Goal: Task Accomplishment & Management: Manage account settings

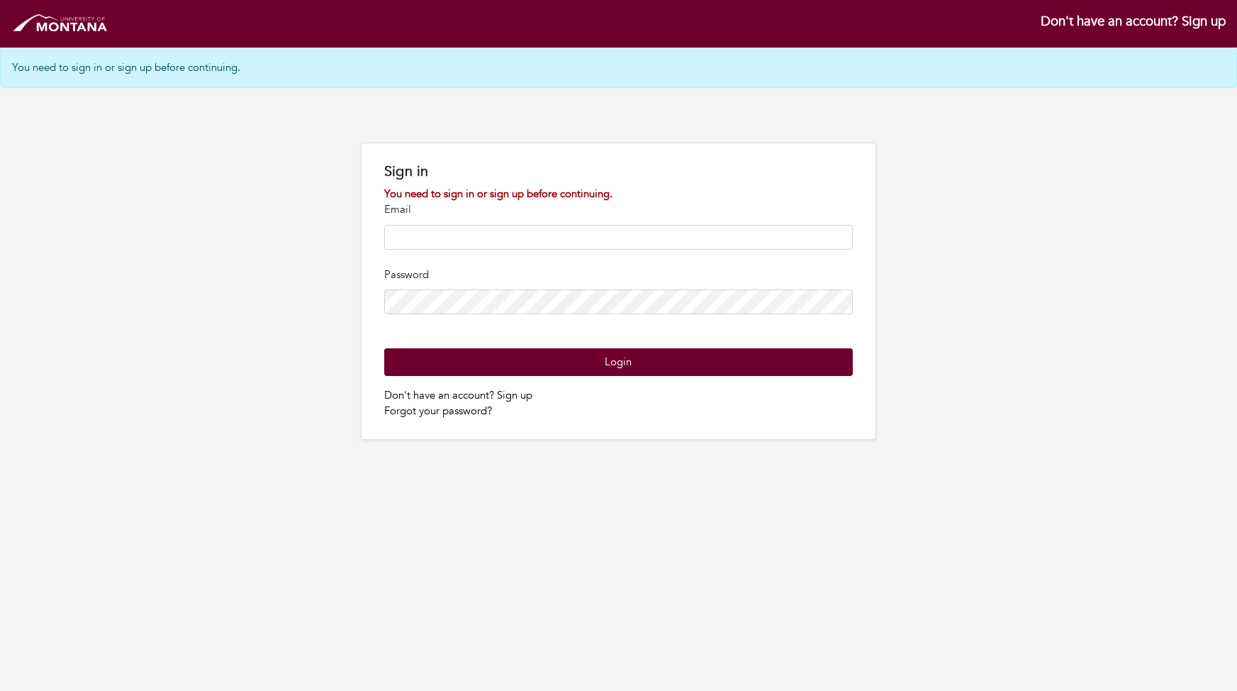
type input "**********"
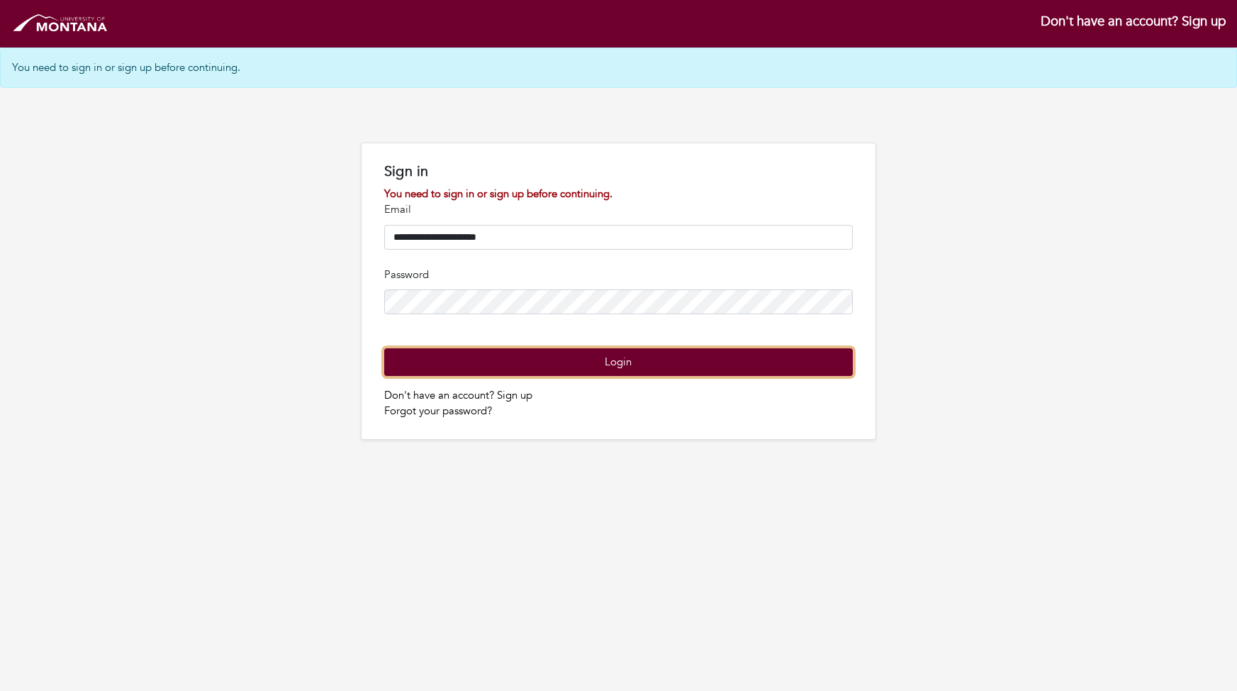
click at [616, 376] on button "Login" at bounding box center [618, 362] width 469 height 28
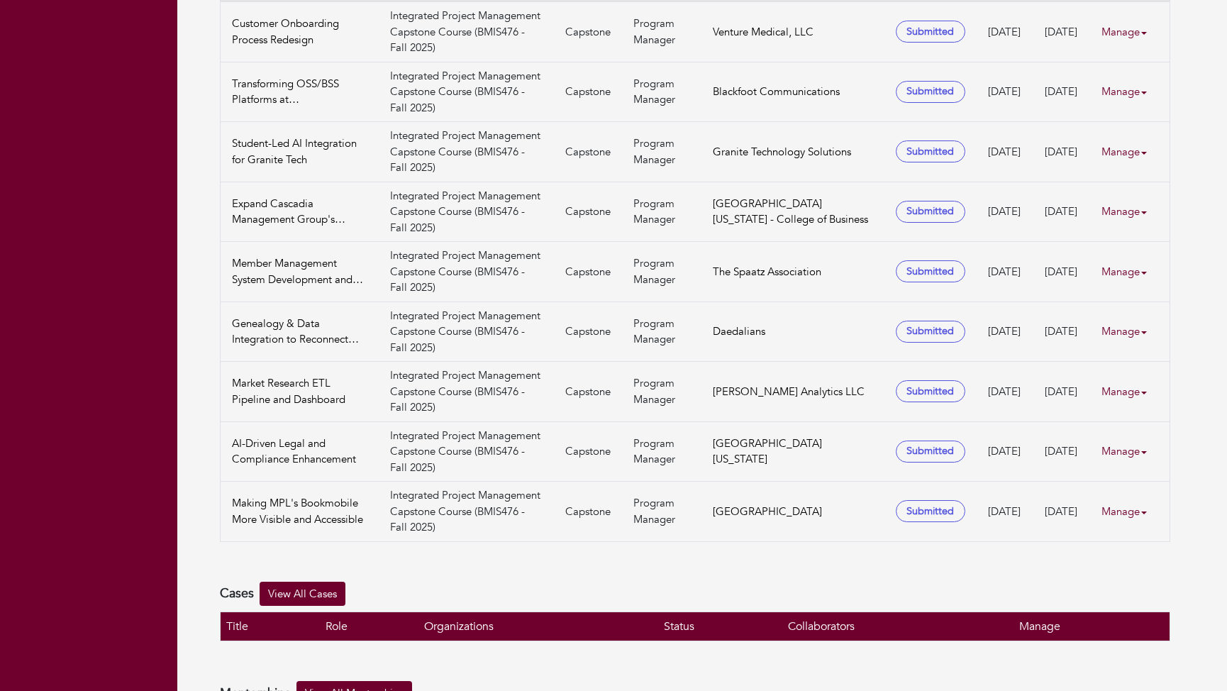
scroll to position [489, 0]
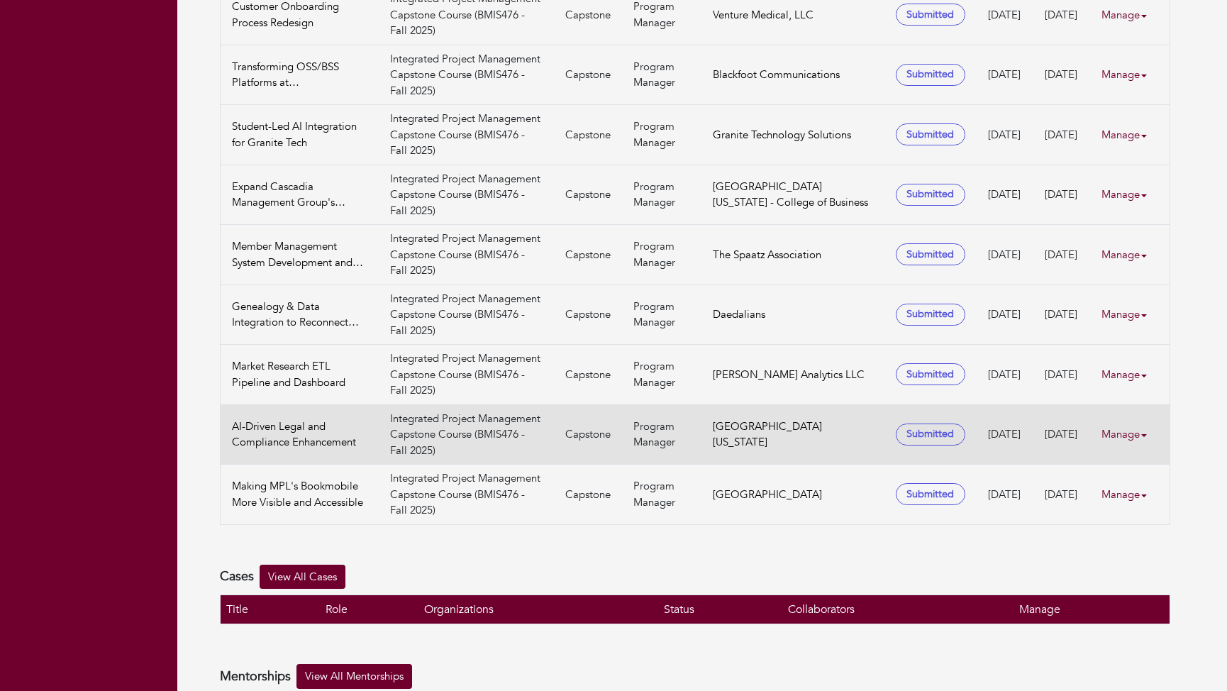
click at [1125, 420] on link "Manage" at bounding box center [1129, 434] width 57 height 28
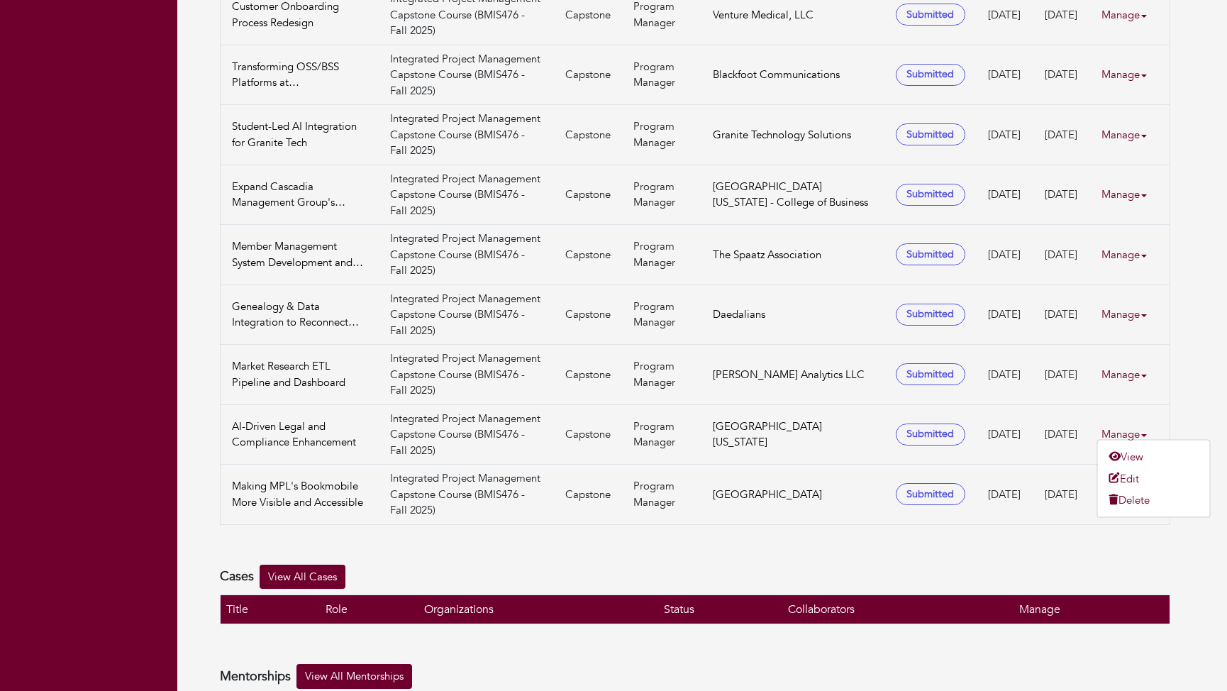
click at [1057, 564] on div "Cases View All Cases" at bounding box center [695, 576] width 950 height 25
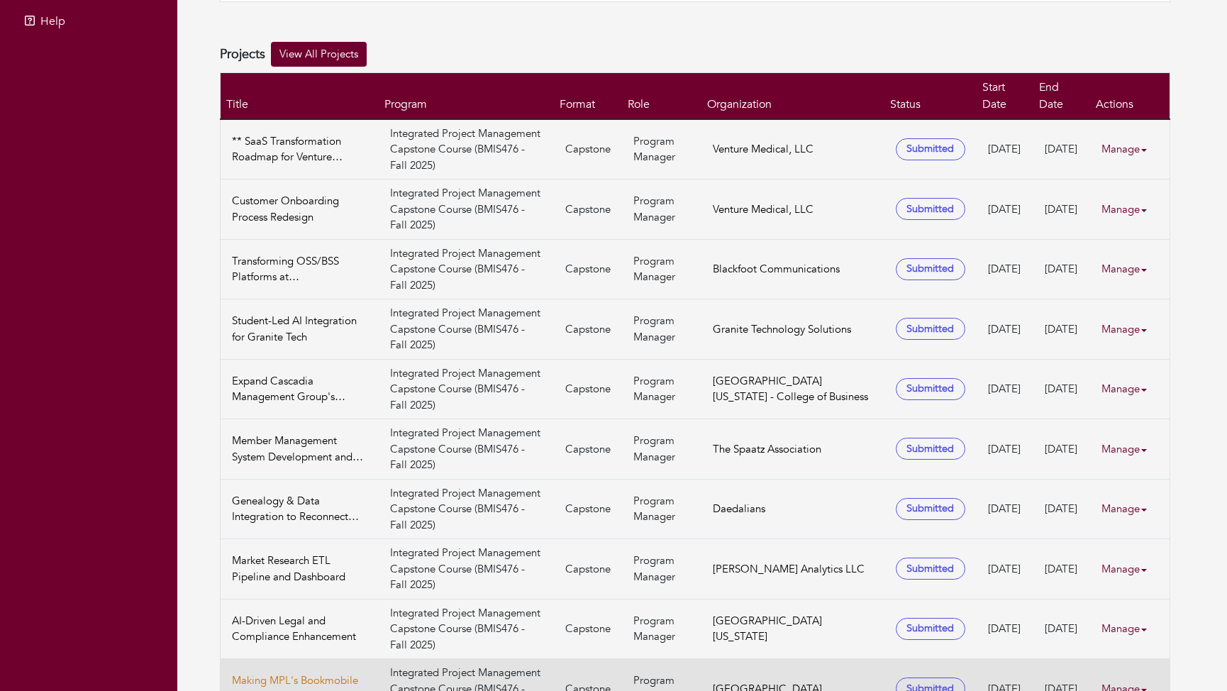
scroll to position [241, 0]
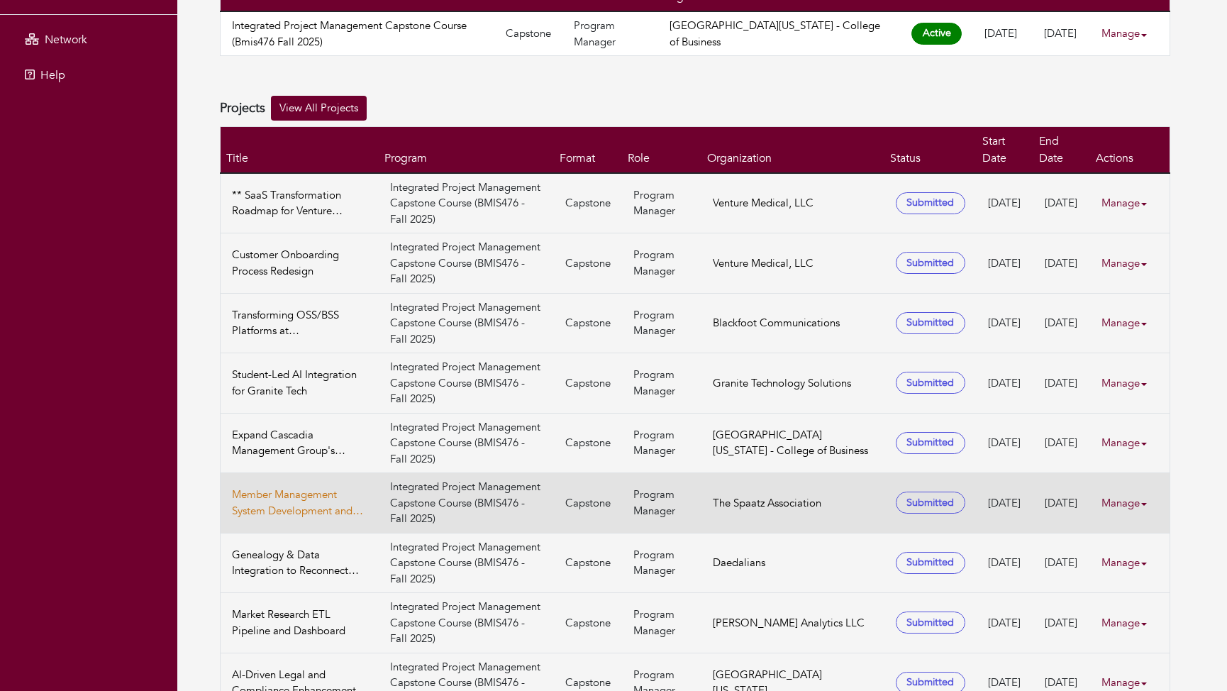
click at [303, 486] on link "Member Management System Development and Member Rediscovery" at bounding box center [299, 502] width 135 height 32
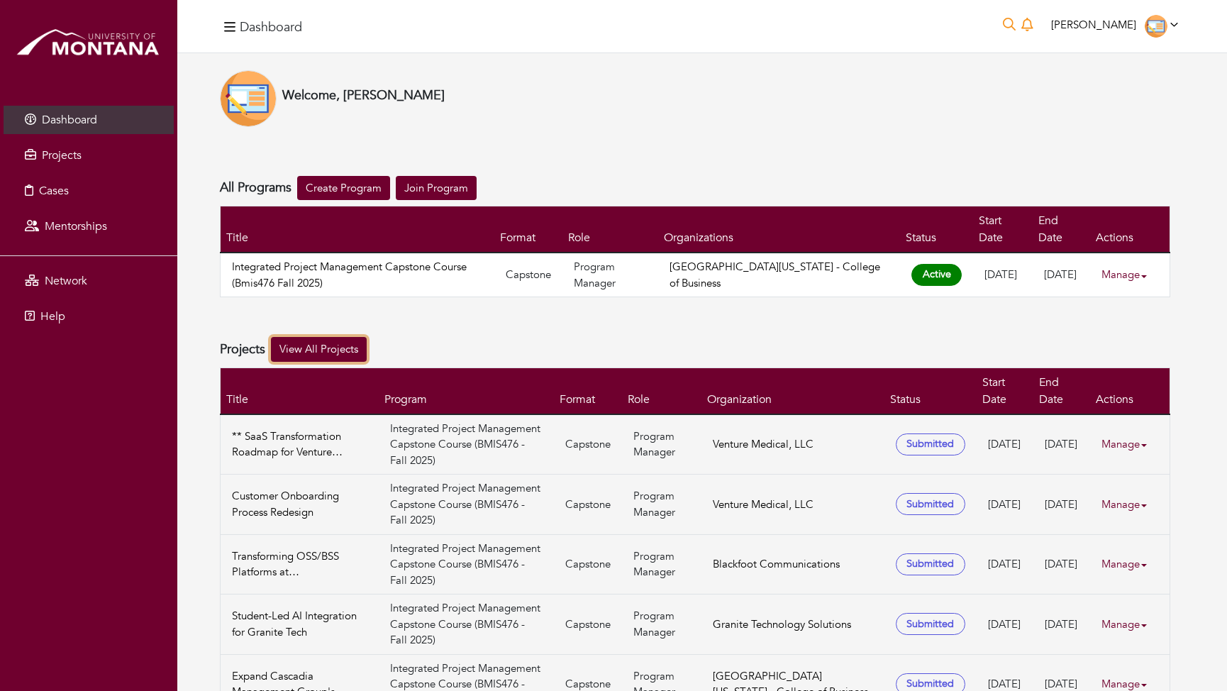
click at [339, 337] on link "View All Projects" at bounding box center [319, 349] width 96 height 25
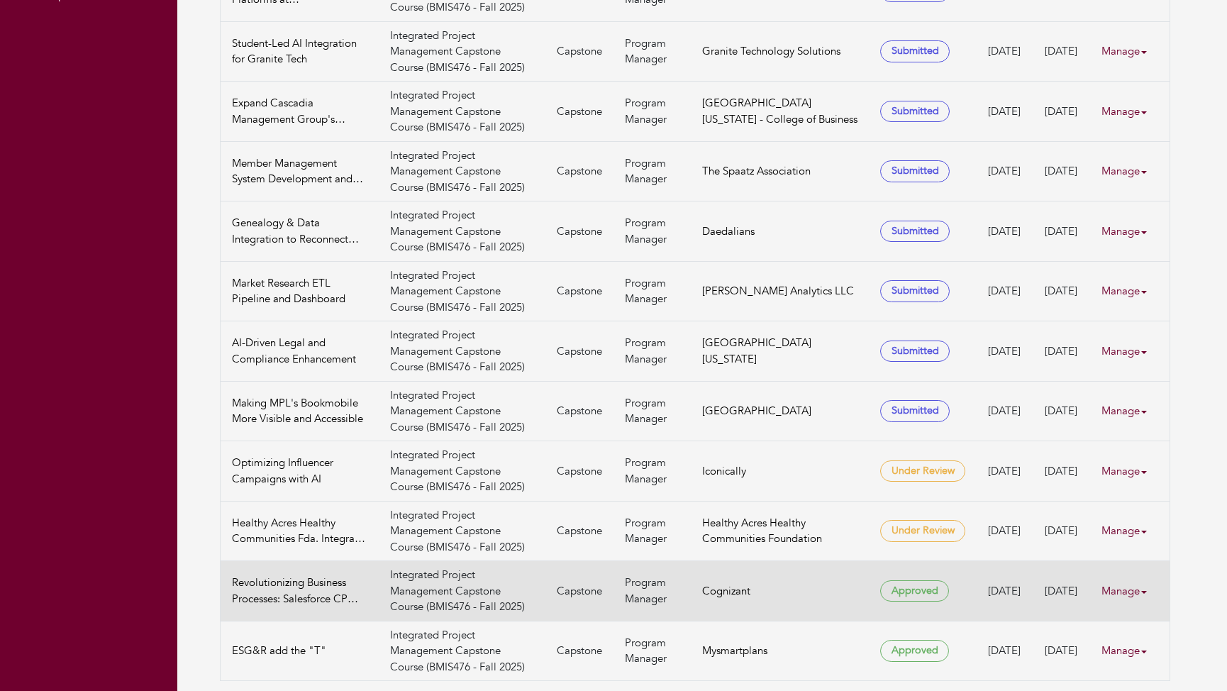
scroll to position [345, 0]
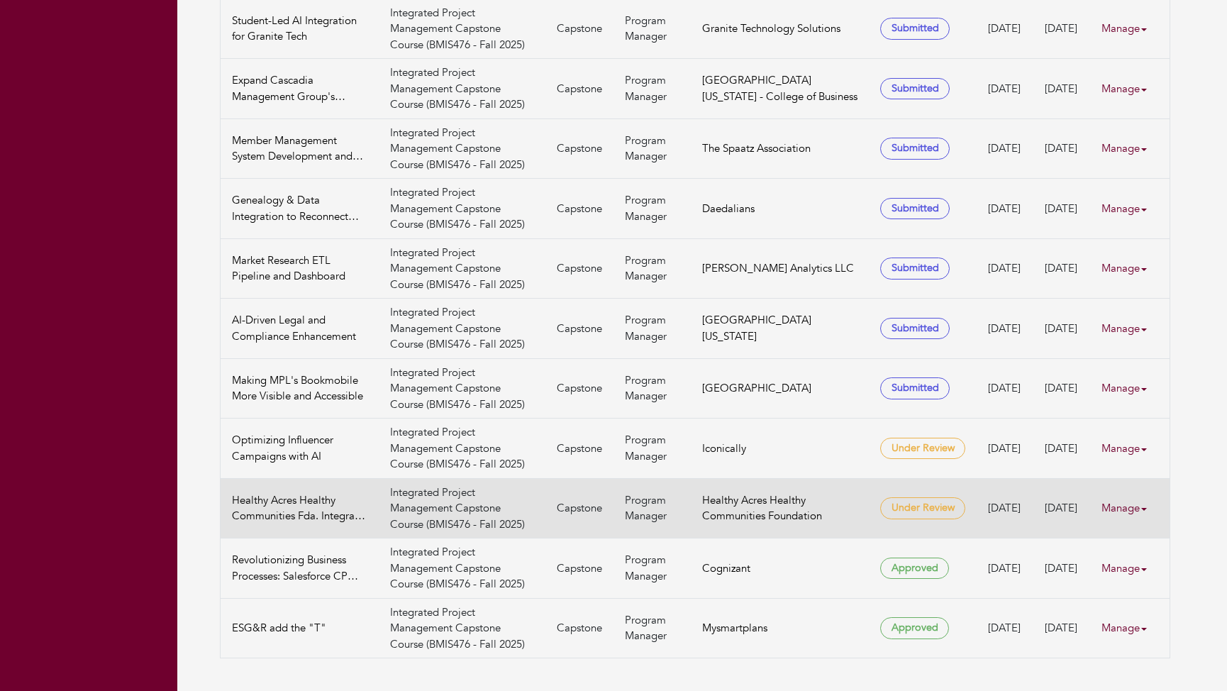
click at [1132, 507] on link "Manage" at bounding box center [1129, 508] width 57 height 28
click at [1140, 547] on link "View" at bounding box center [1154, 548] width 112 height 22
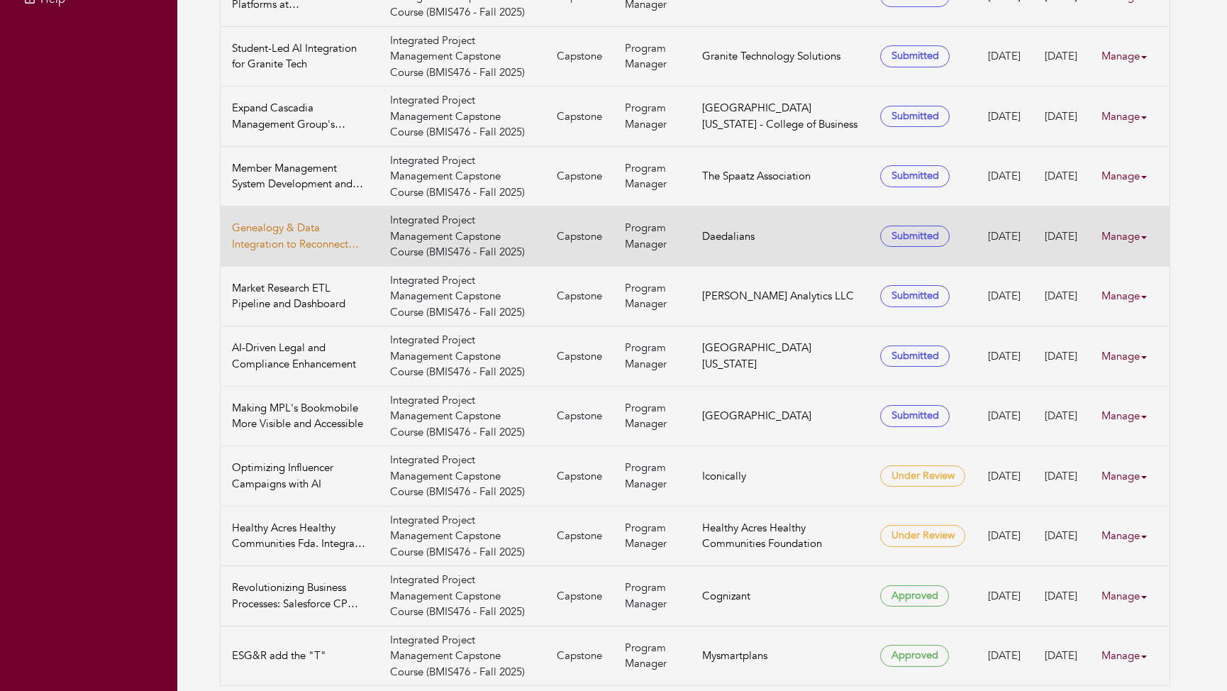
scroll to position [345, 0]
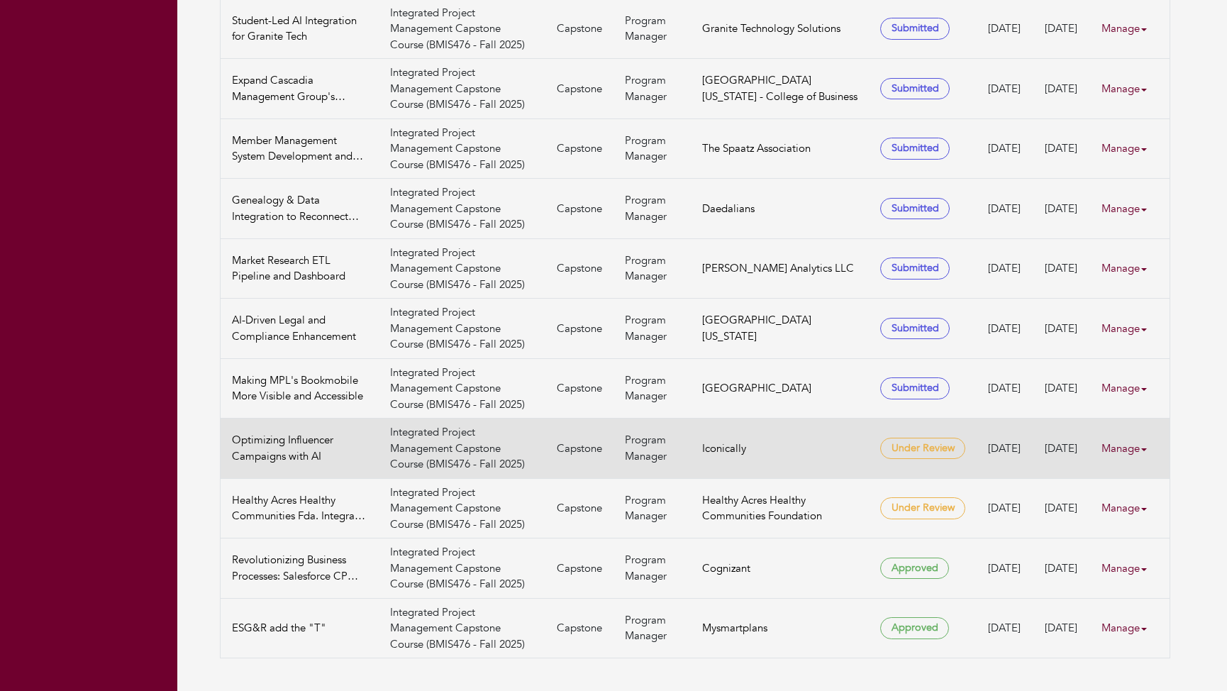
click at [1119, 445] on link "Manage" at bounding box center [1129, 449] width 57 height 28
click at [1131, 487] on link "View" at bounding box center [1154, 488] width 112 height 22
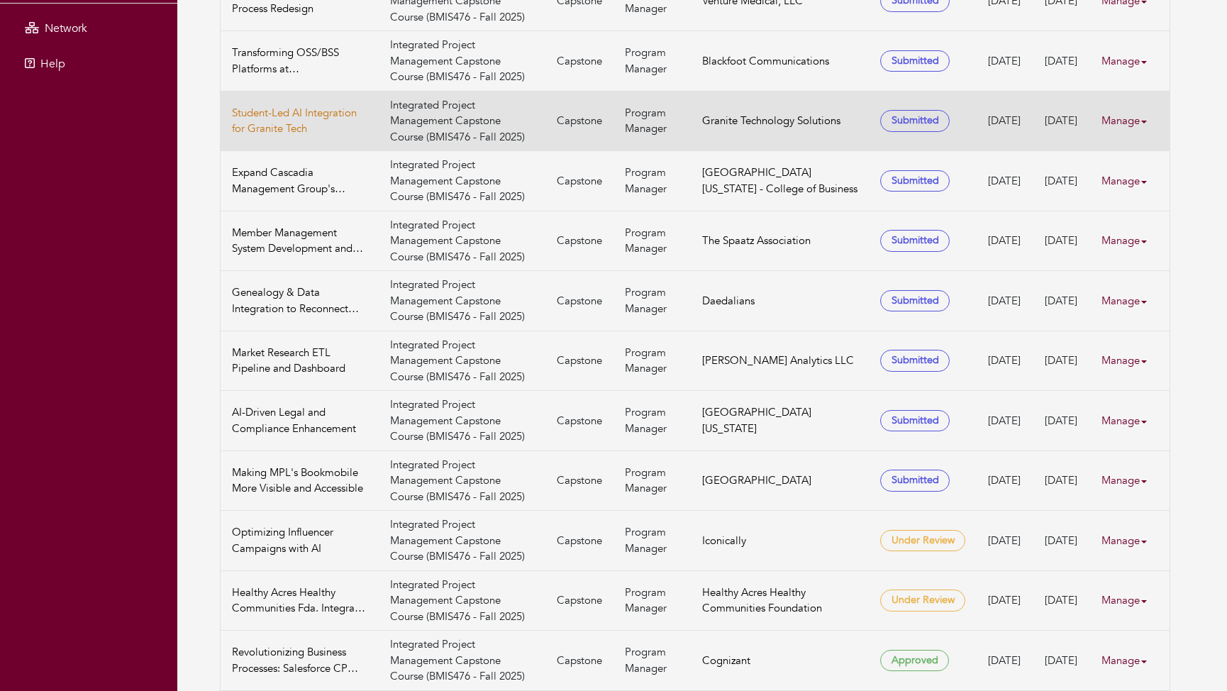
scroll to position [345, 0]
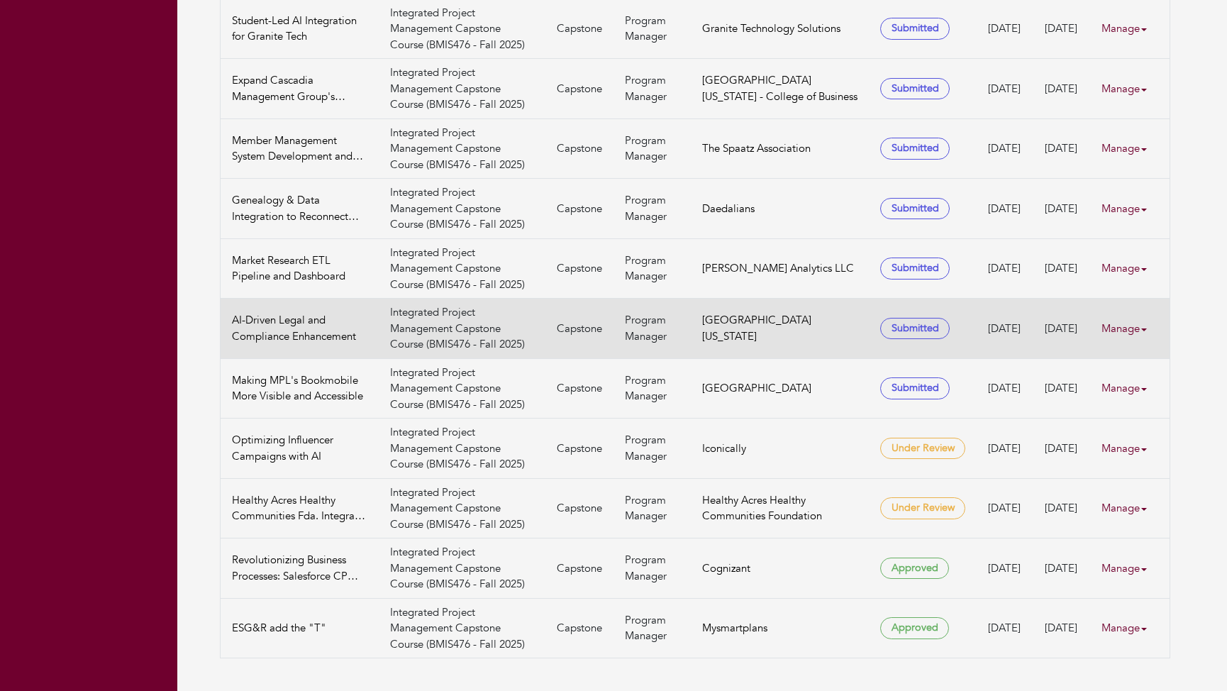
click at [1125, 329] on link "Manage" at bounding box center [1129, 329] width 57 height 28
click at [1137, 364] on link "View" at bounding box center [1154, 368] width 112 height 22
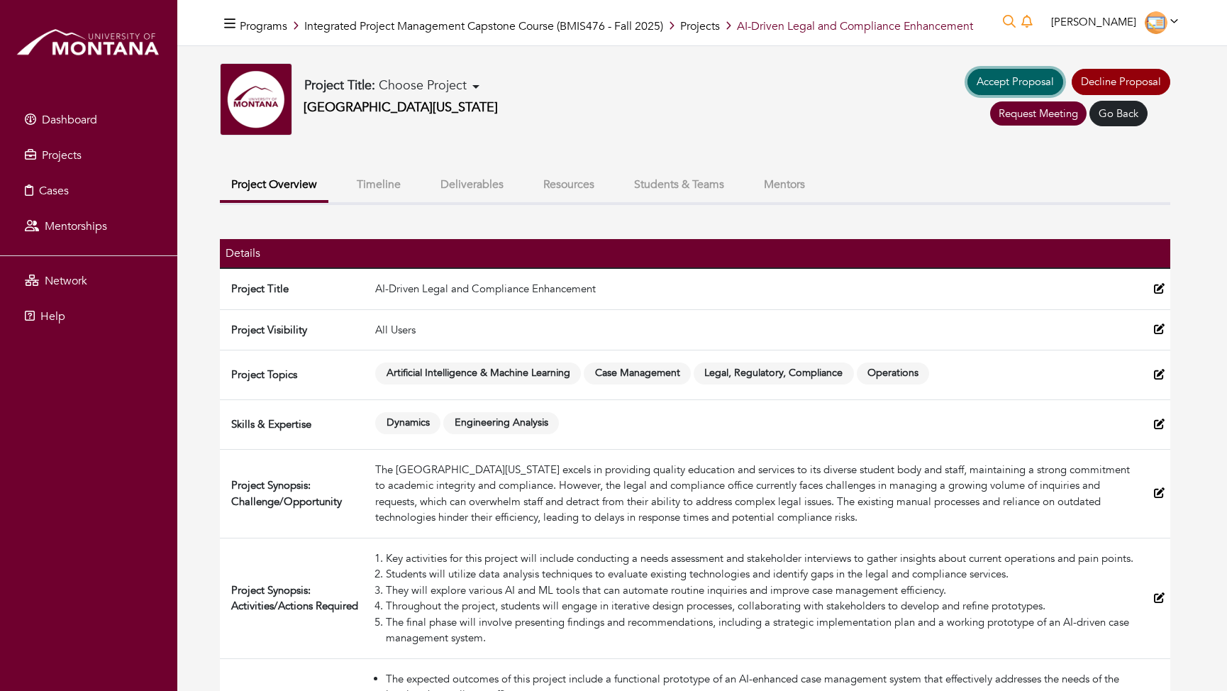
click at [993, 83] on link "Accept Proposal" at bounding box center [1015, 82] width 96 height 26
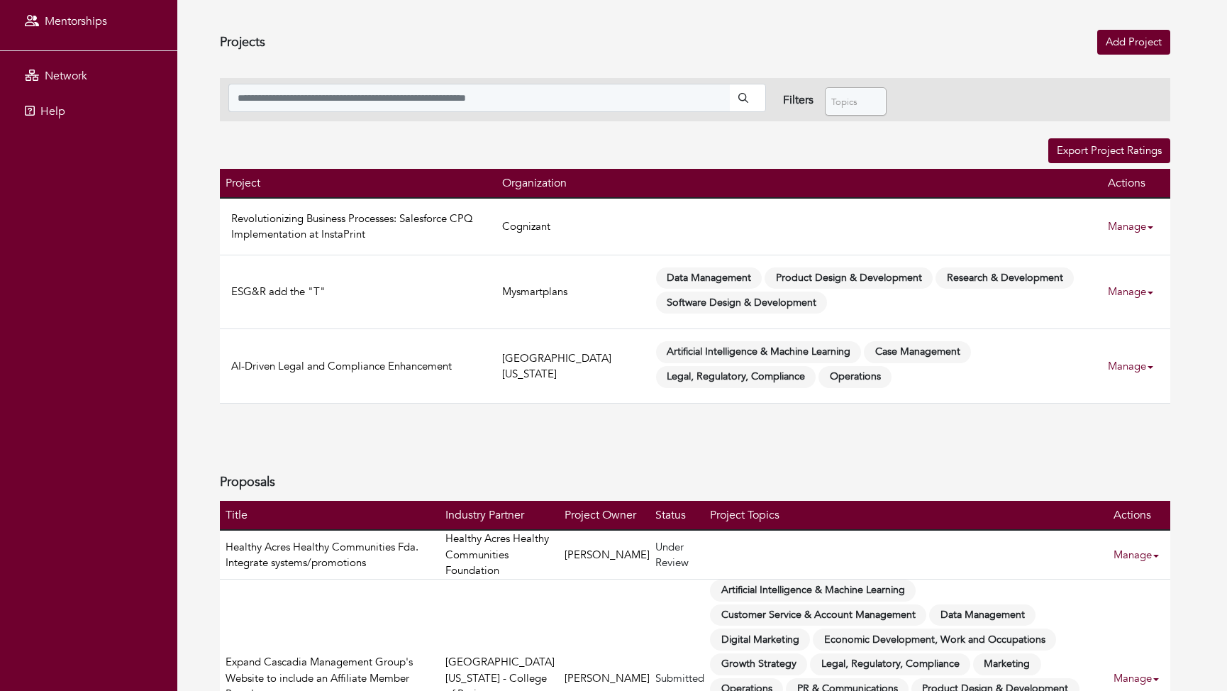
scroll to position [248, 0]
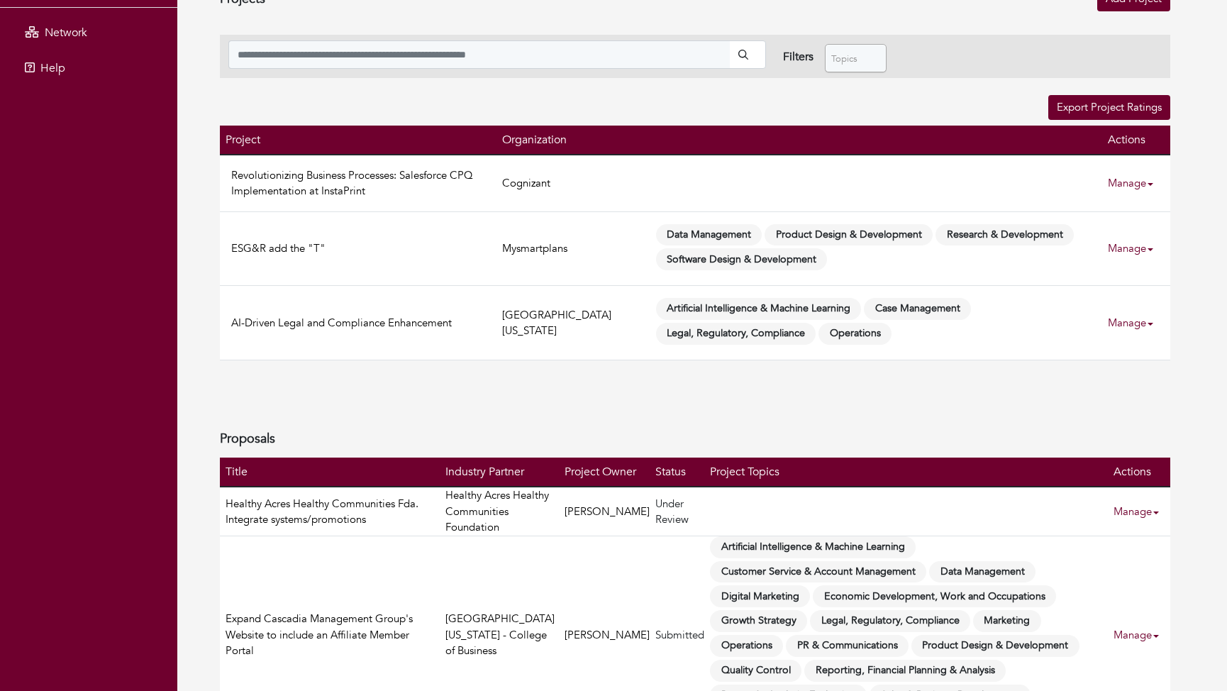
click at [1122, 179] on link "Manage" at bounding box center [1136, 183] width 57 height 28
click at [1137, 226] on link "View" at bounding box center [1160, 223] width 112 height 22
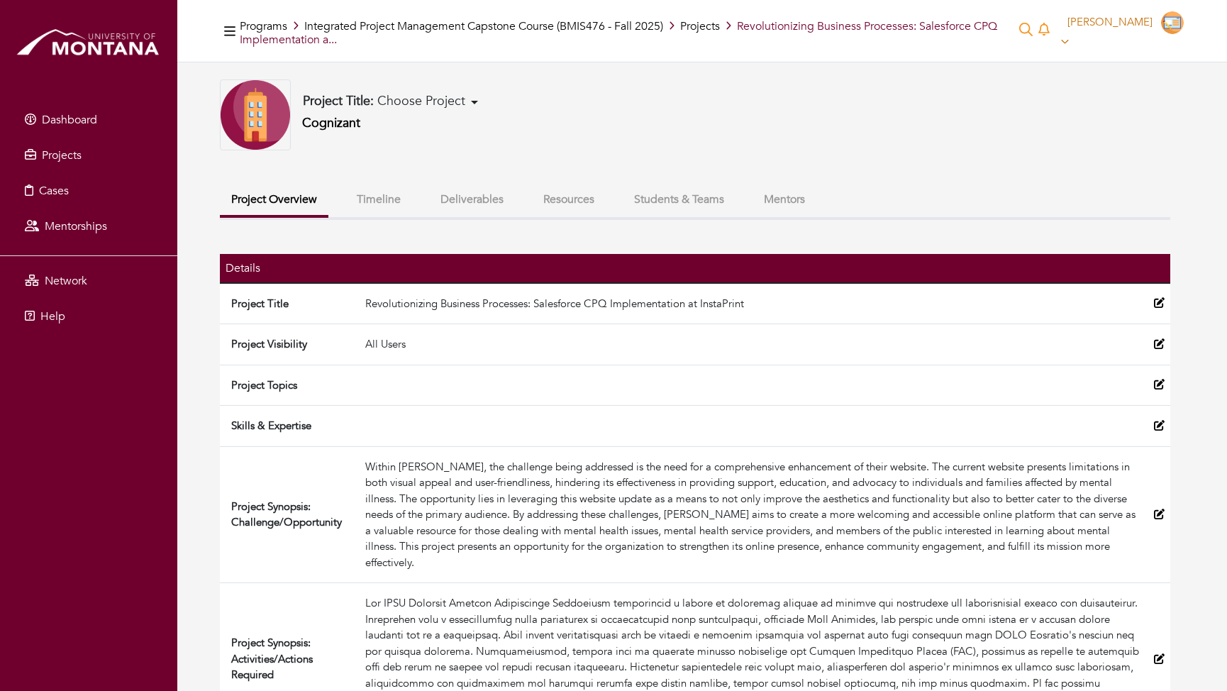
click at [1069, 45] on icon at bounding box center [1065, 41] width 8 height 11
click at [991, 160] on div "Project Title: Choose Project Revolutionizing Business Processes: Salesforce CP…" at bounding box center [695, 475] width 950 height 793
click at [644, 196] on button "Students & Teams" at bounding box center [679, 199] width 113 height 30
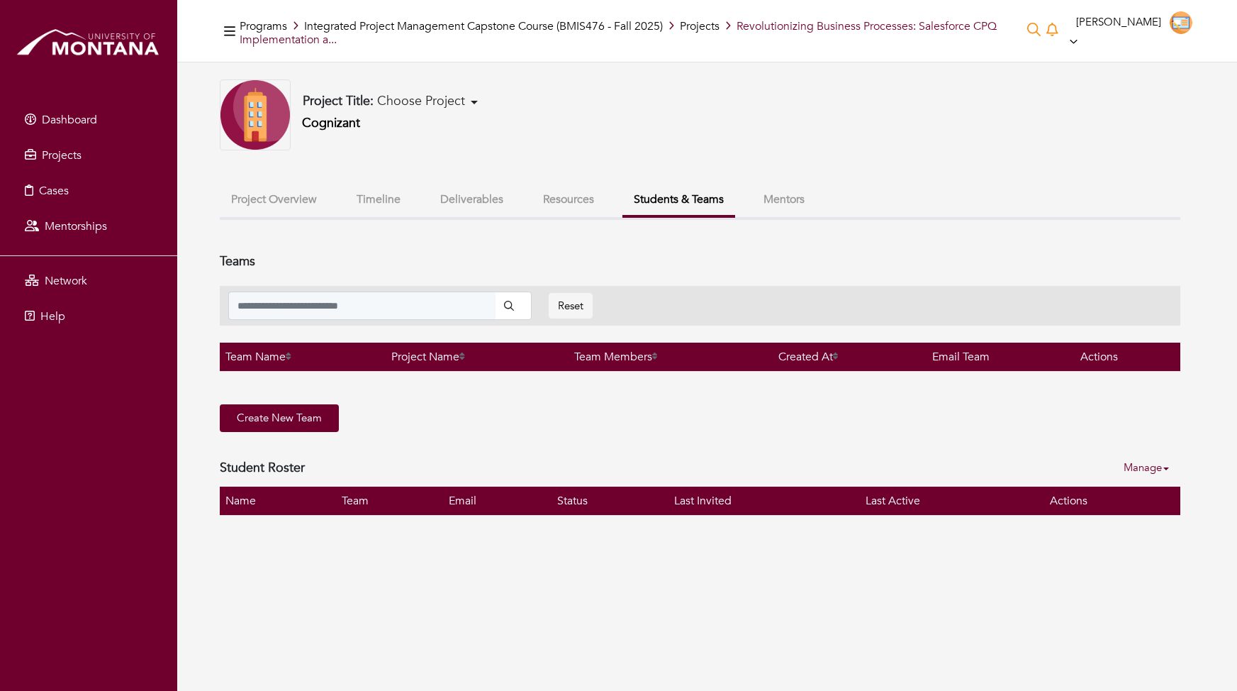
click at [579, 204] on button "Resources" at bounding box center [569, 199] width 74 height 30
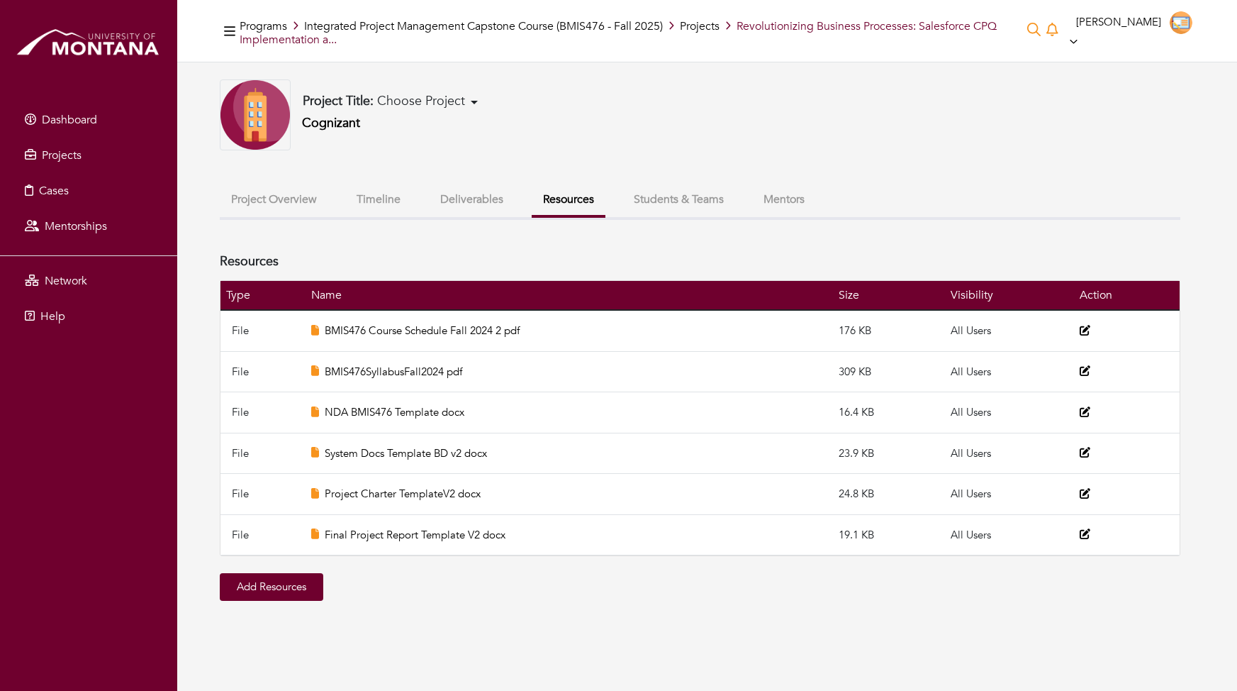
click at [487, 204] on button "Deliverables" at bounding box center [472, 199] width 86 height 30
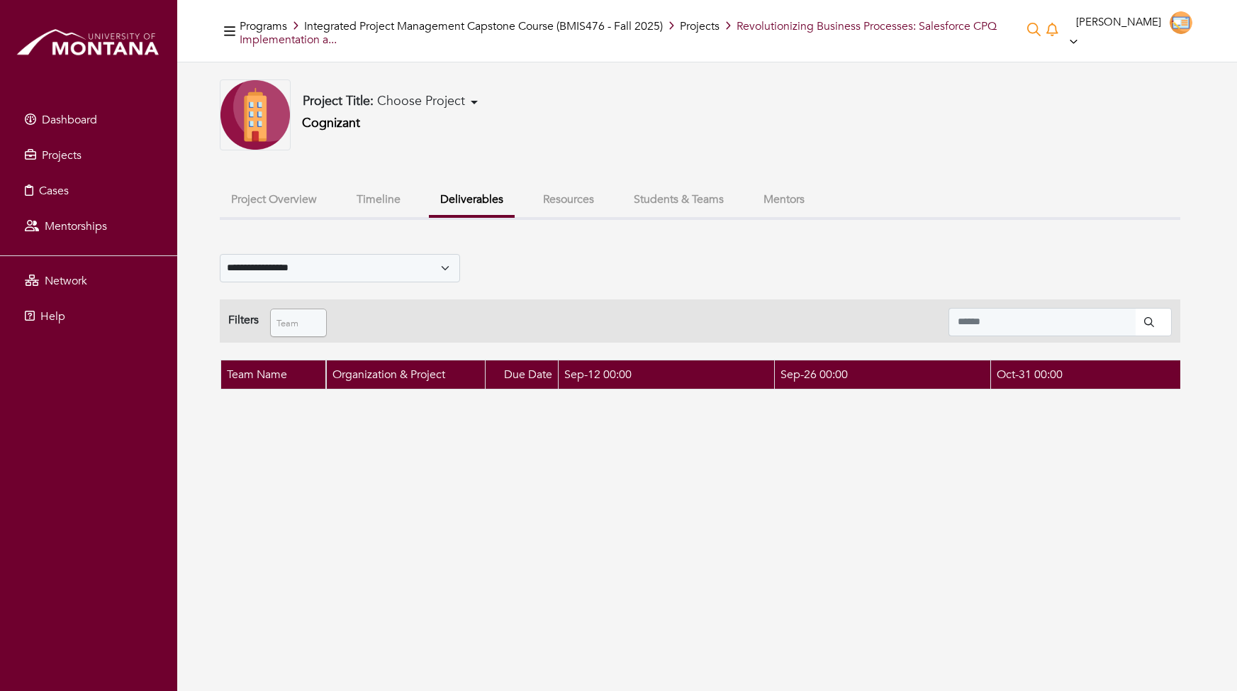
click at [394, 200] on button "Timeline" at bounding box center [378, 199] width 67 height 30
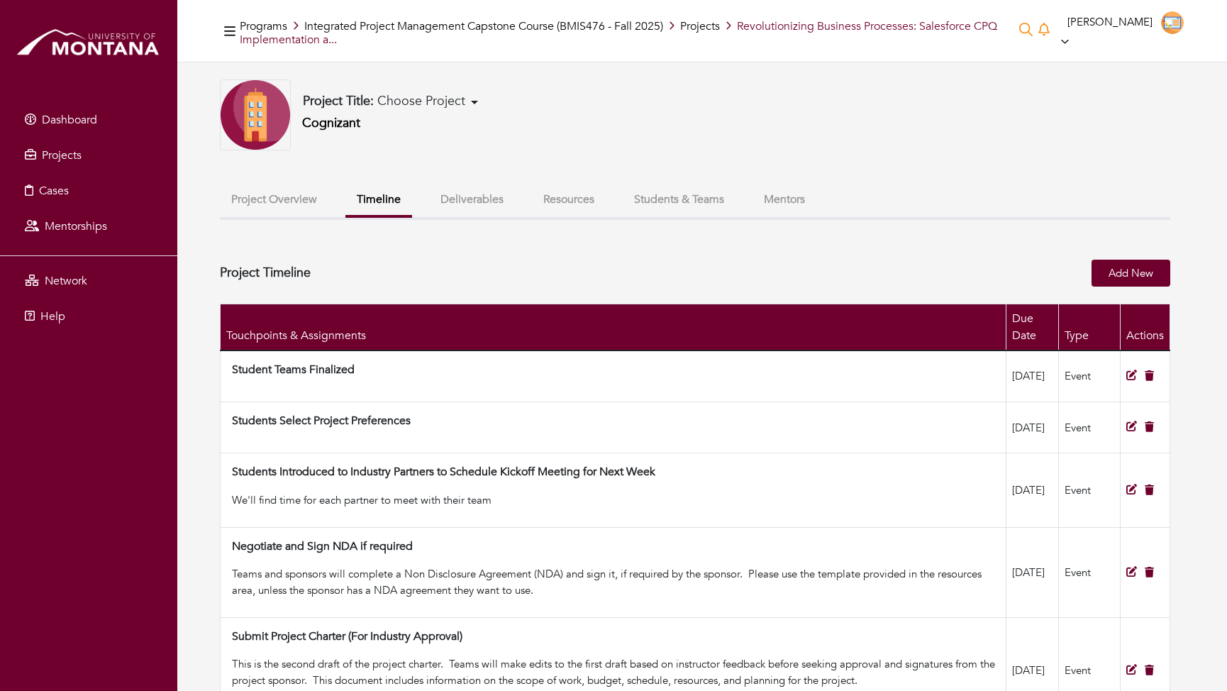
click at [775, 198] on button "Mentors" at bounding box center [784, 199] width 64 height 30
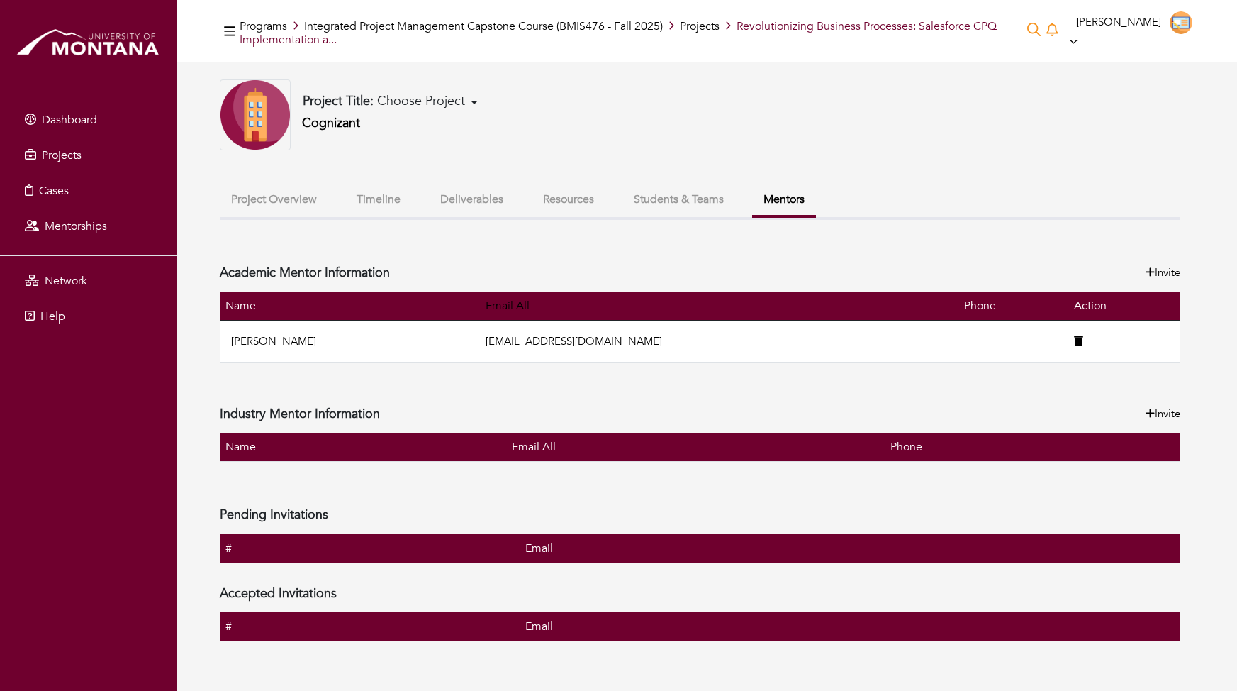
click at [676, 208] on button "Students & Teams" at bounding box center [679, 199] width 113 height 30
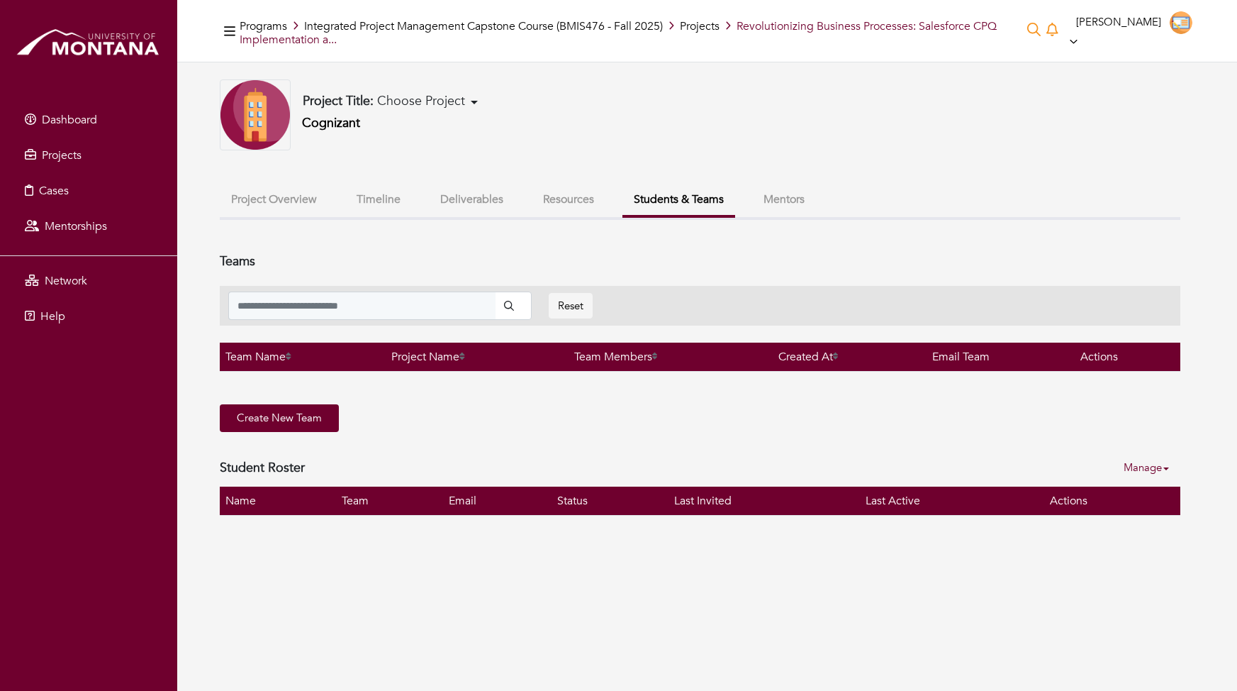
click at [779, 196] on button "Mentors" at bounding box center [784, 199] width 64 height 30
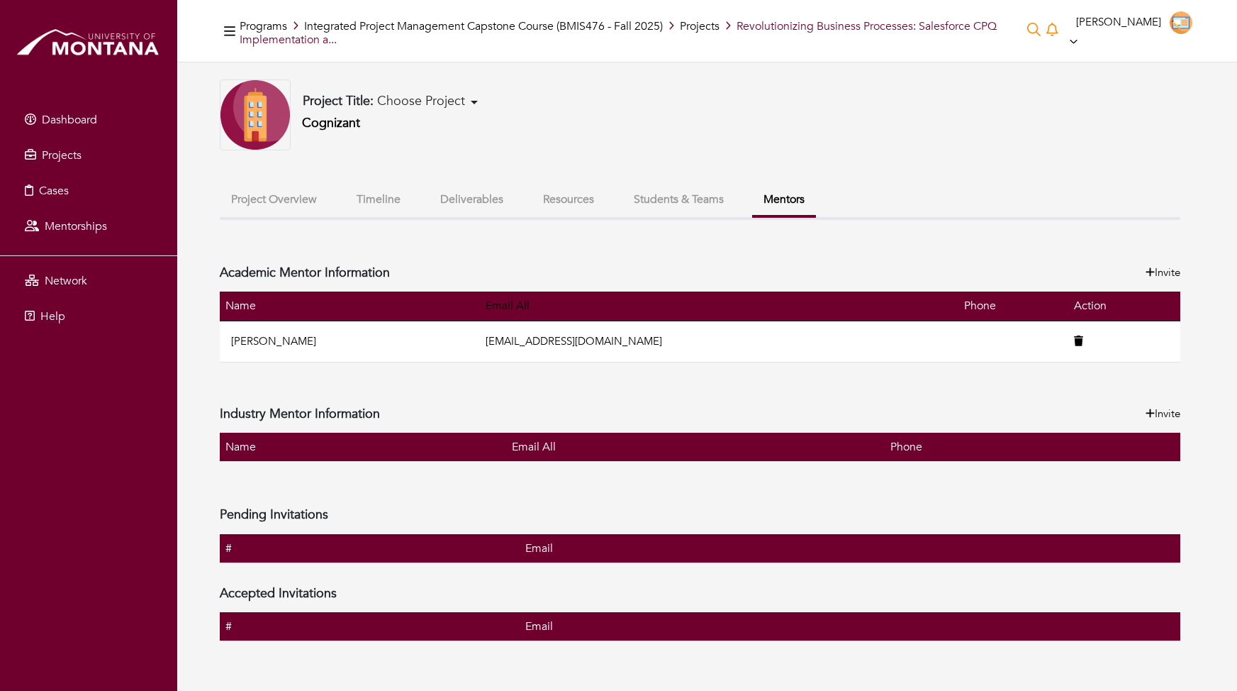
click at [479, 198] on button "Deliverables" at bounding box center [472, 199] width 86 height 30
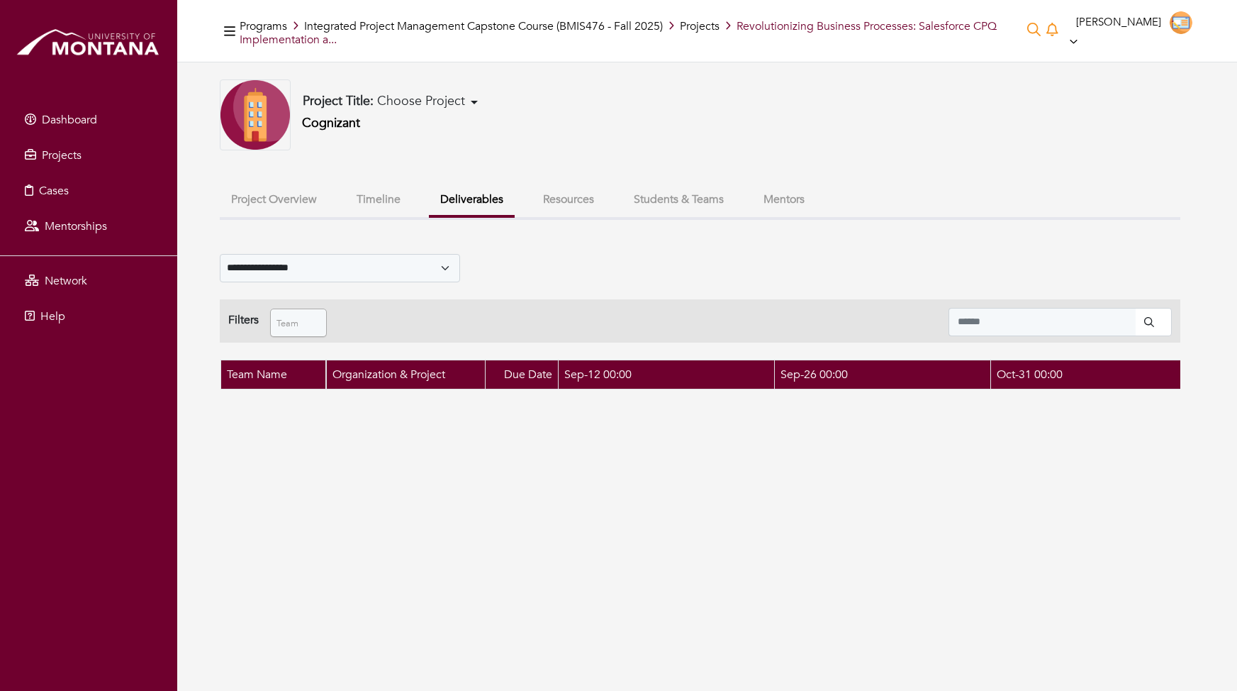
click at [385, 196] on button "Timeline" at bounding box center [378, 199] width 67 height 30
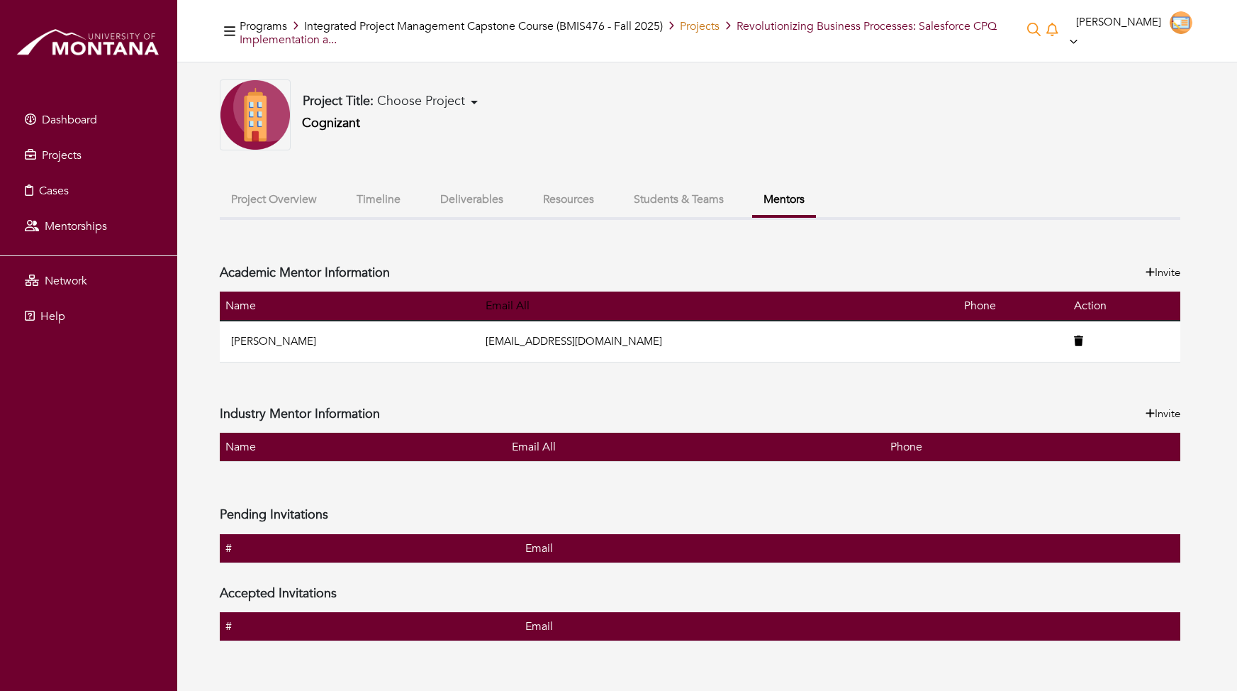
click at [695, 25] on link "Projects" at bounding box center [700, 26] width 40 height 16
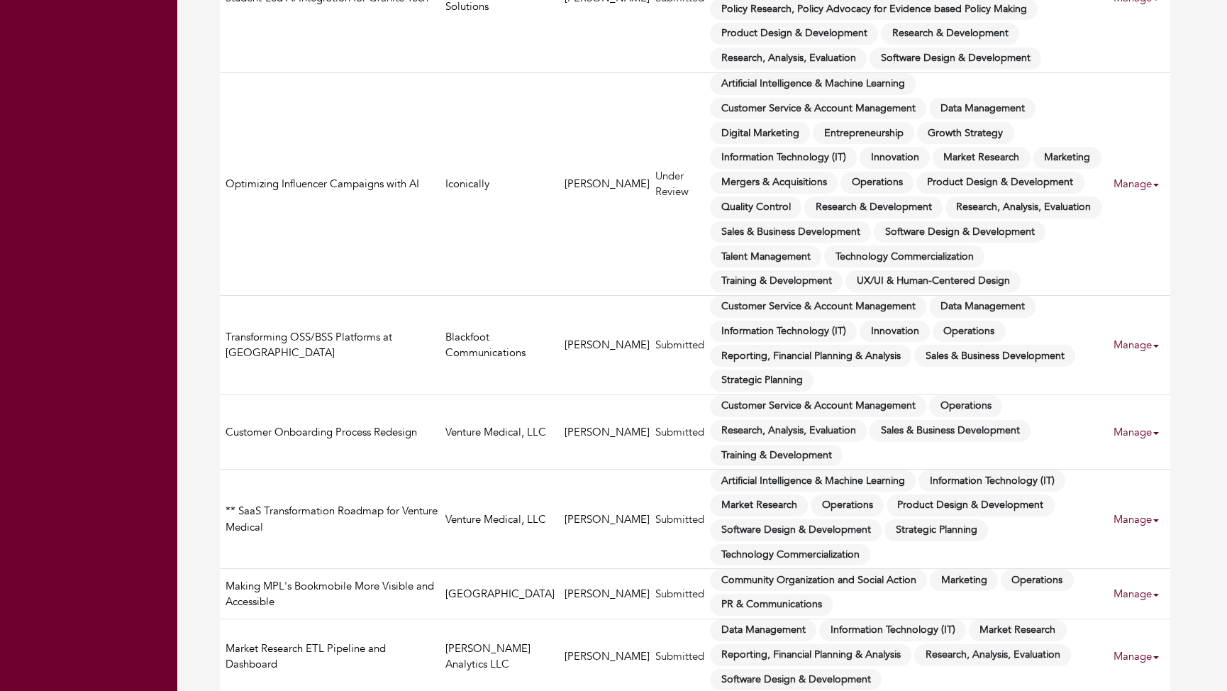
scroll to position [1144, 0]
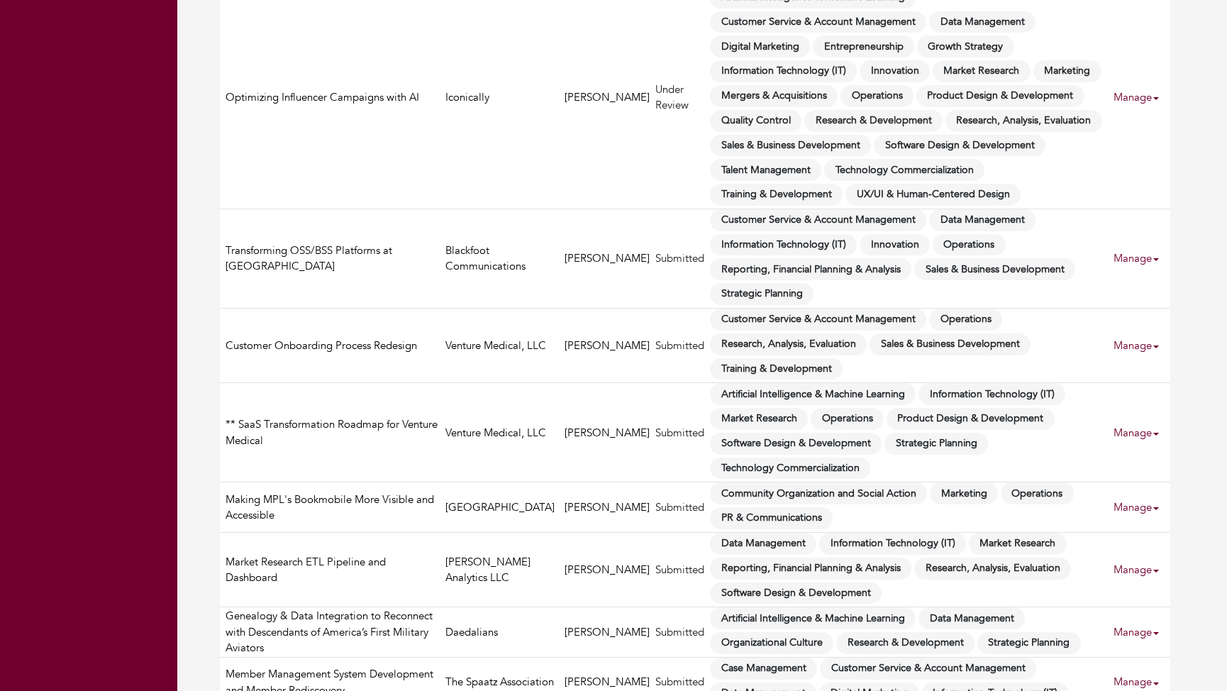
click at [1146, 245] on link "Manage" at bounding box center [1141, 259] width 57 height 28
click at [1157, 267] on link "Accept Proposal" at bounding box center [1166, 265] width 112 height 22
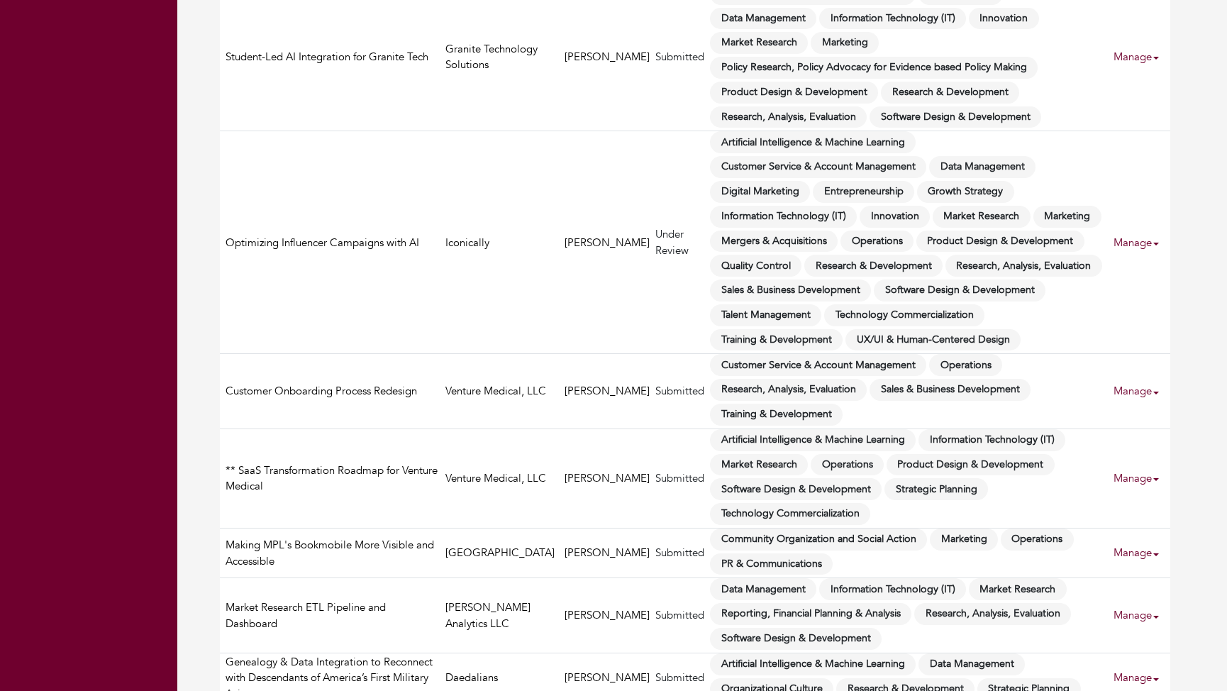
scroll to position [1135, 0]
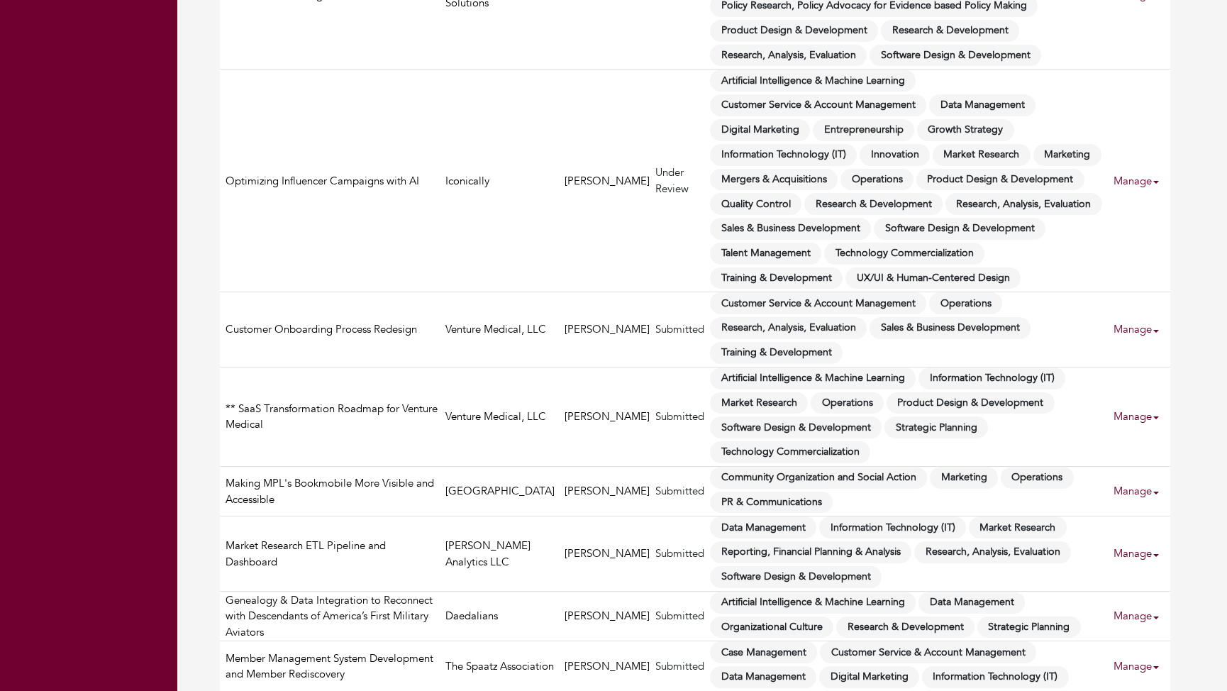
click at [1147, 540] on link "Manage" at bounding box center [1141, 554] width 57 height 28
click at [1149, 559] on link "Accept Proposal" at bounding box center [1166, 560] width 112 height 22
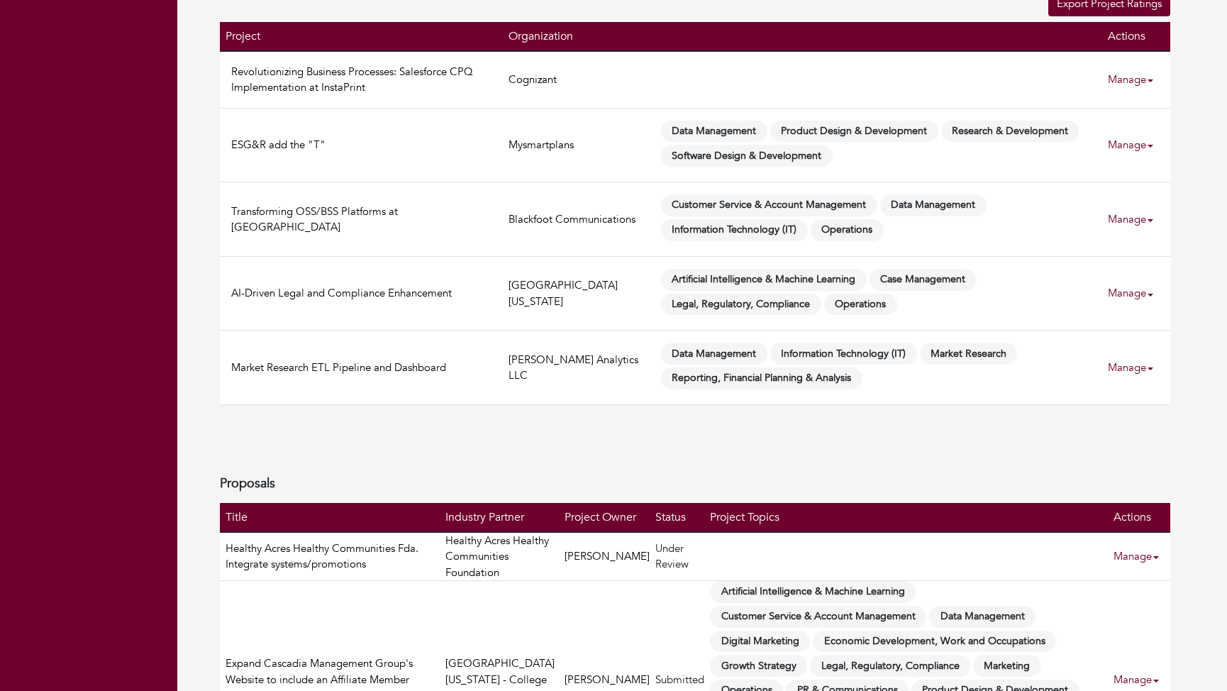
scroll to position [0, 0]
